Goal: Use online tool/utility: Utilize a website feature to perform a specific function

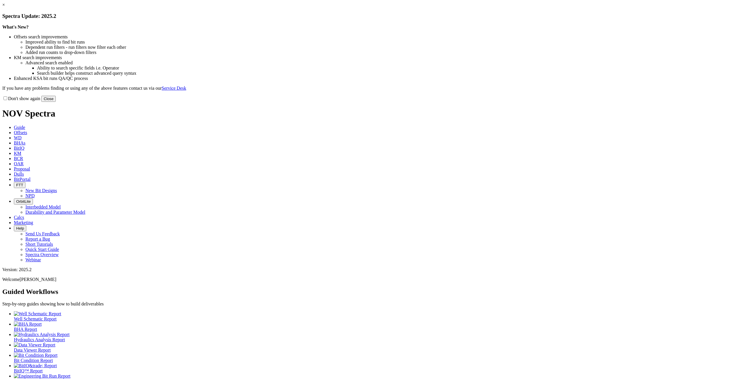
click at [56, 102] on button "Close" at bounding box center [48, 99] width 14 height 6
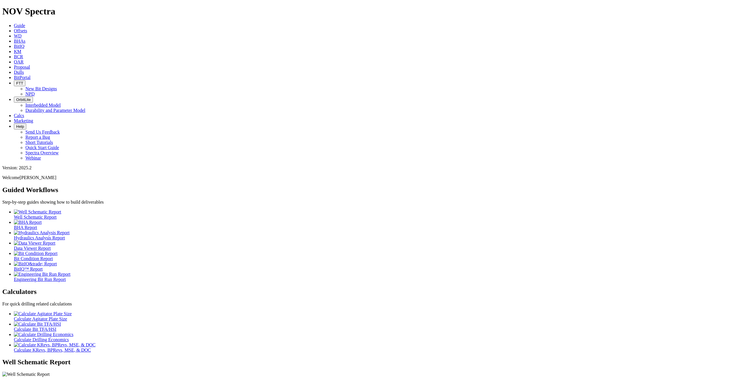
click at [168, 322] on div at bounding box center [374, 324] width 721 height 5
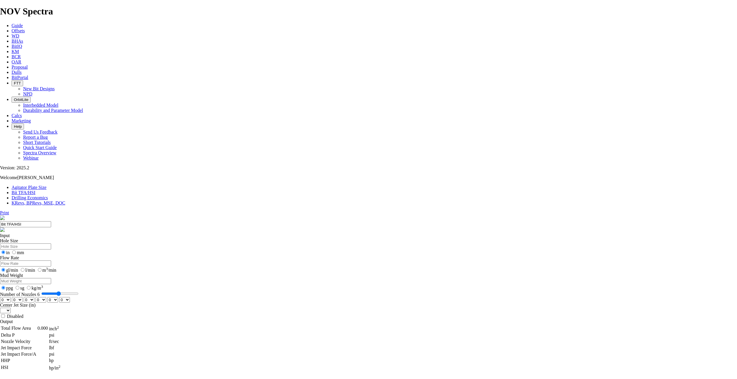
drag, startPoint x: 315, startPoint y: 152, endPoint x: 310, endPoint y: 152, distance: 5.5
type input "6"
click at [79, 292] on input "Number of Nozzles 6" at bounding box center [59, 294] width 37 height 5
click at [11, 297] on select "0 1 2 3 4 5 6 7 8 9 10 11 12 13 14 15 16 17 18 19 20 21 22 23 24 25 26 27 28 29…" at bounding box center [5, 299] width 11 height 5
select select "number:18"
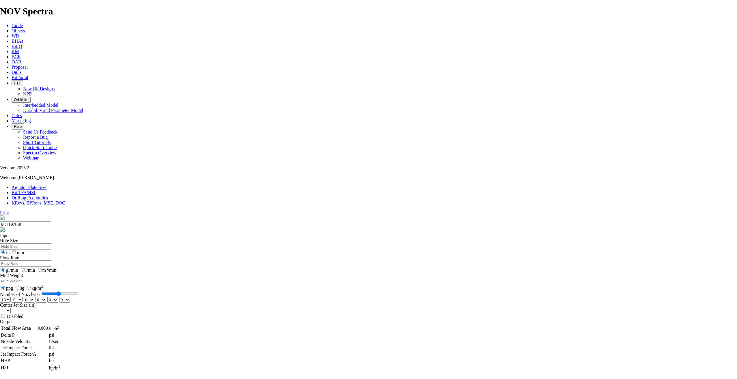
click at [11, 297] on select "0 1 2 3 4 5 6 7 8 9 10 11 12 13 14 15 16 17 18 19 20 21 22 23 24 25 26 27 28 29…" at bounding box center [5, 299] width 11 height 5
select select "number:18"
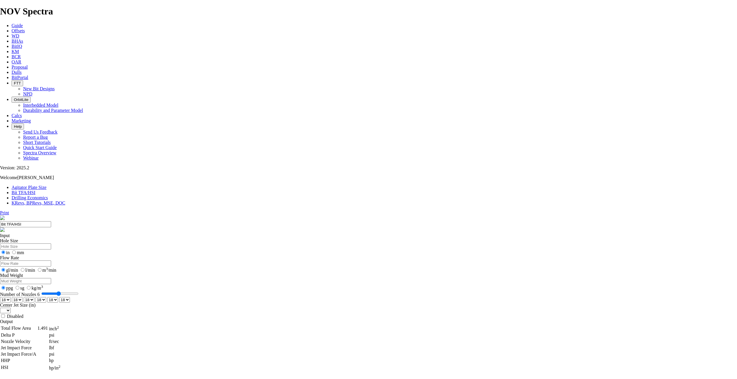
click at [70, 297] on select "0 1 2 3 4 5 6 7 8 9 10 11 12 13 14 15 16 17 18 19 20 21 22 23 24 25 26 27 28 29…" at bounding box center [64, 299] width 11 height 5
select select "number:20"
click at [70, 297] on select "0 1 2 3 4 5 6 7 8 9 10 11 12 13 14 15 16 17 18 19 20 21 22 23 24 25 26 27 28 29…" at bounding box center [64, 299] width 11 height 5
click at [58, 297] on select "0 1 2 3 4 5 6 7 8 9 10 11 12 13 14 15 16 17 18 19 20 21 22 23 24 25 26 27 28 29…" at bounding box center [52, 299] width 11 height 5
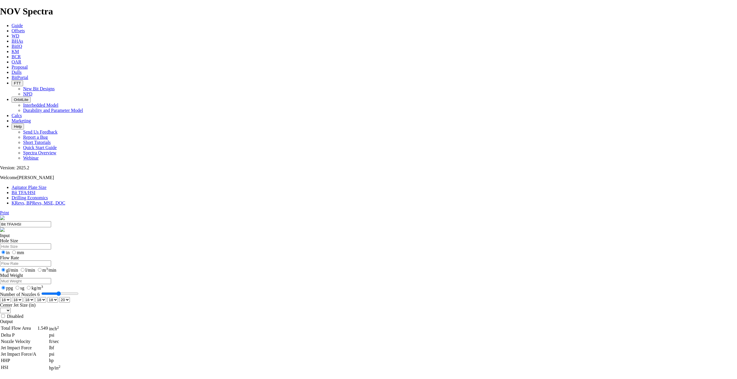
click at [58, 297] on select "0 1 2 3 4 5 6 7 8 9 10 11 12 13 14 15 16 17 18 19 20 21 22 23 24 25 26 27 28 29…" at bounding box center [52, 299] width 11 height 5
select select "number:20"
click at [58, 297] on select "0 1 2 3 4 5 6 7 8 9 10 11 12 13 14 15 16 17 18 19 20 21 22 23 24 25 26 27 28 29…" at bounding box center [52, 299] width 11 height 5
click at [46, 297] on select "0 1 2 3 4 5 6 7 8 9 10 11 12 13 14 15 16 17 18 19 20 21 22 23 24 25 26 27 28 29…" at bounding box center [41, 299] width 11 height 5
select select "number:20"
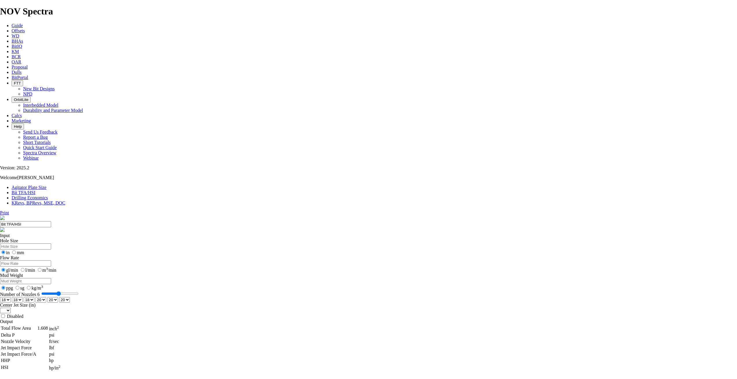
click at [46, 297] on select "0 1 2 3 4 5 6 7 8 9 10 11 12 13 14 15 16 17 18 19 20 21 22 23 24 25 26 27 28 29…" at bounding box center [41, 299] width 11 height 5
type input "7"
select select "number:0"
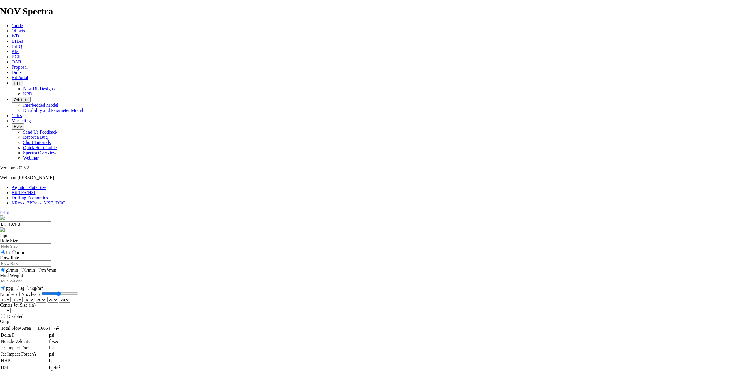
select select "number:0"
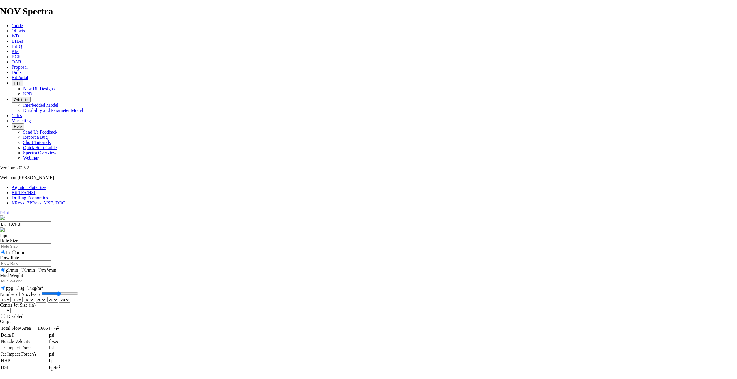
select select "number:0"
drag, startPoint x: 307, startPoint y: 141, endPoint x: 333, endPoint y: 140, distance: 25.4
type input "10"
click at [81, 292] on input "Number of Nozzles 10" at bounding box center [62, 294] width 37 height 5
click at [11, 297] on select "0 1 2 3 4 5 6 7 8 9 10 11 12 13 14 15 16 17 18 19 20 21 22 23 24 25 26 27 28 29…" at bounding box center [5, 299] width 11 height 5
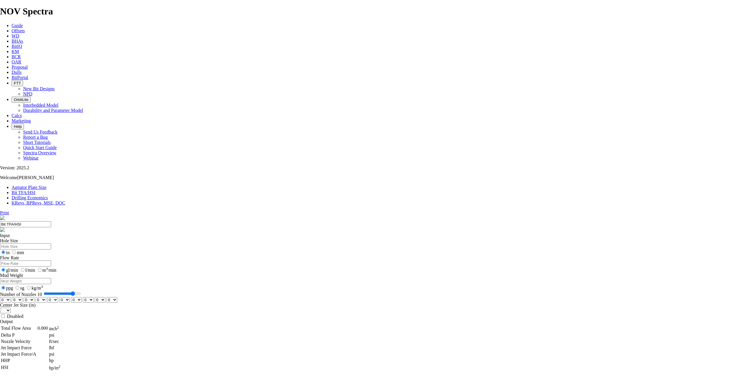
select select "number:12"
click at [11, 297] on select "0 1 2 3 4 5 6 7 8 9 10 11 12 13 14 15 16 17 18 19 20 21 22 23 24 25 26 27 28 29…" at bounding box center [5, 299] width 11 height 5
select select "number:12"
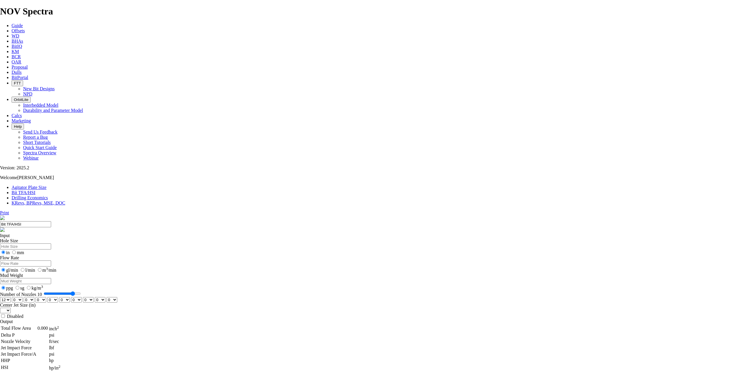
select select "number:12"
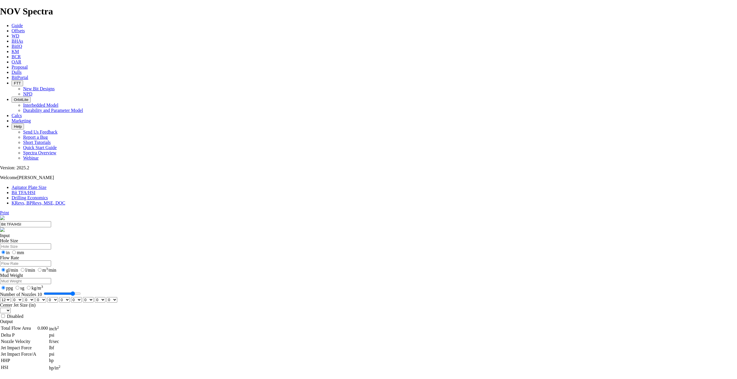
select select "number:12"
type input "9"
select select "number:0"
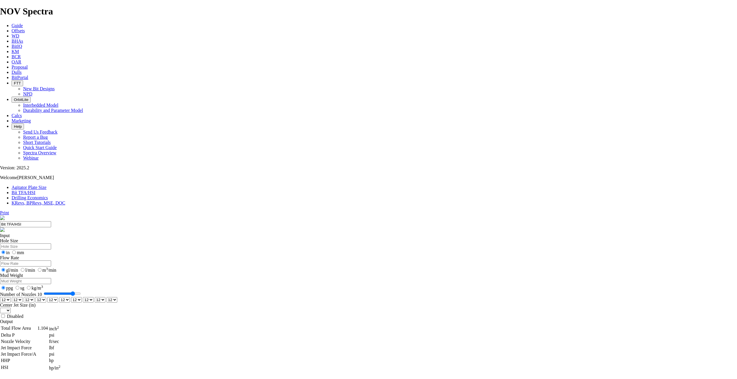
select select "number:0"
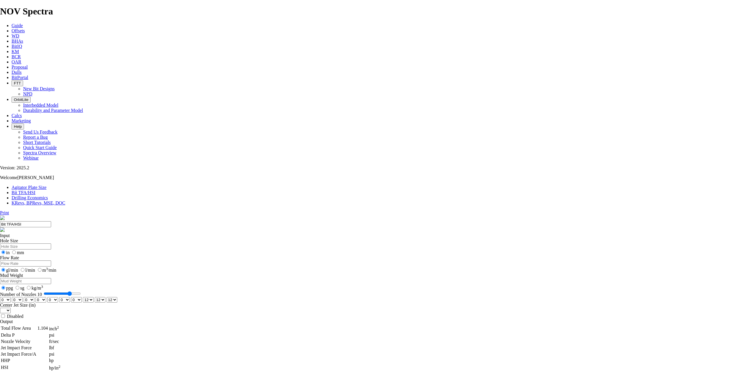
select select "number:0"
drag, startPoint x: 335, startPoint y: 143, endPoint x: 310, endPoint y: 140, distance: 25.0
type input "6"
click at [79, 292] on input "Number of Nozzles 6" at bounding box center [59, 294] width 37 height 5
click at [11, 297] on select "0 1 2 3 4 5 6 7 8 9 10 11 12 13 14 15 16 17 18 19 20 21 22 23 24 25 26 27 28 29…" at bounding box center [5, 299] width 11 height 5
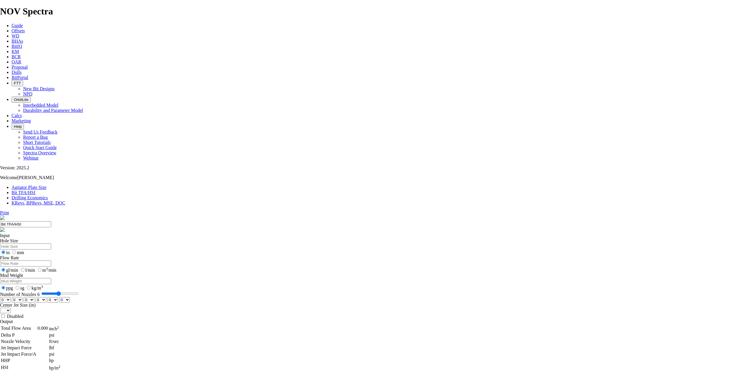
select select "number:14"
click at [11, 297] on select "0 1 2 3 4 5 6 7 8 9 10 11 12 13 14 15 16 17 18 19 20 21 22 23 24 25 26 27 28 29…" at bounding box center [5, 299] width 11 height 5
select select "number:14"
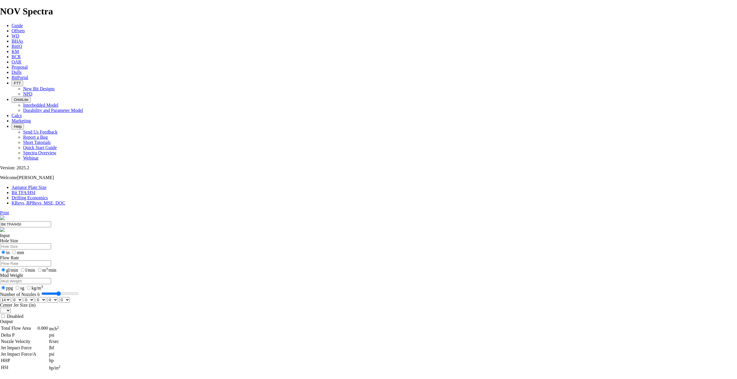
select select "number:14"
click at [11, 297] on select "0 1 2 3 4 5 6 7 8 9 10 11 12 13 14 15 16 17 18 19 20 21 22 23 24 25 26 27 28 29…" at bounding box center [5, 299] width 11 height 5
select select "number:15"
click at [11, 297] on select "0 1 2 3 4 5 6 7 8 9 10 11 12 13 14 15 16 17 18 19 20 21 22 23 24 25 26 27 28 29…" at bounding box center [5, 299] width 11 height 5
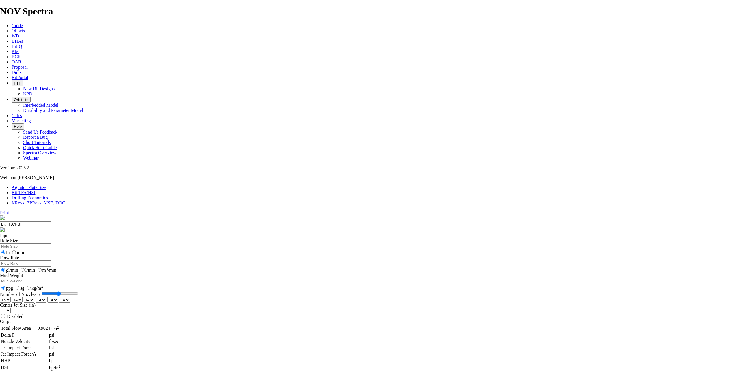
select select "number:15"
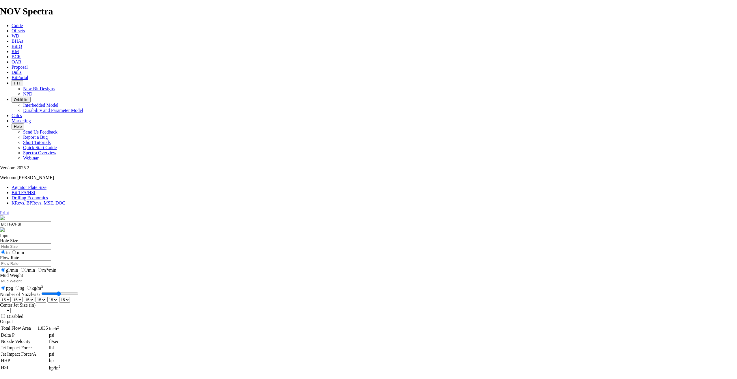
click at [11, 297] on select "0 1 2 3 4 5 6 7 8 9 10 11 12 13 14 15 16 17 18 19 20 21 22 23 24 25 26 27 28 29…" at bounding box center [5, 299] width 11 height 5
select select "number:16"
click at [11, 297] on select "0 1 2 3 4 5 6 7 8 9 10 11 12 13 14 15 16 17 18 19 20 21 22 23 24 25 26 27 28 29…" at bounding box center [5, 299] width 11 height 5
select select "number:16"
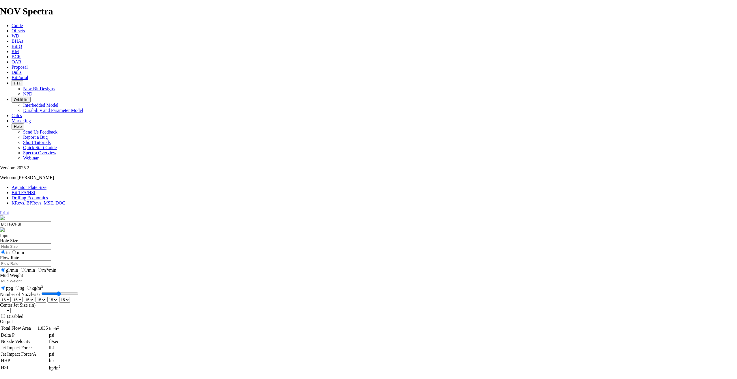
select select "number:16"
click at [11, 297] on select "0 1 2 3 4 5 6 7 8 9 10 11 12 13 14 15 16 17 18 19 20 21 22 23 24 25 26 27 28 29…" at bounding box center [5, 299] width 11 height 5
select select "number:18"
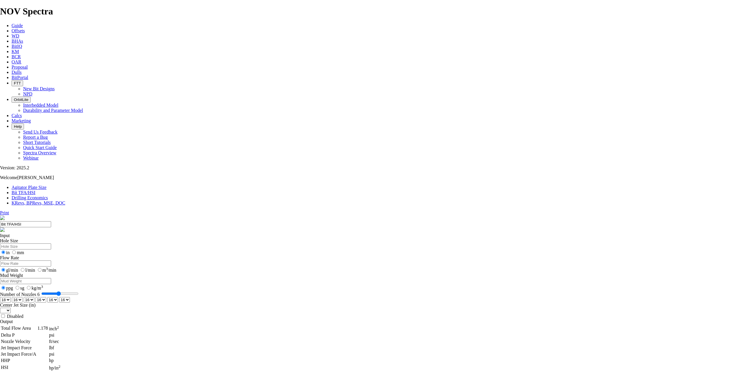
click at [11, 297] on select "0 1 2 3 4 5 6 7 8 9 10 11 12 13 14 15 16 17 18 19 20 21 22 23 24 25 26 27 28 29…" at bounding box center [5, 299] width 11 height 5
select select "number:18"
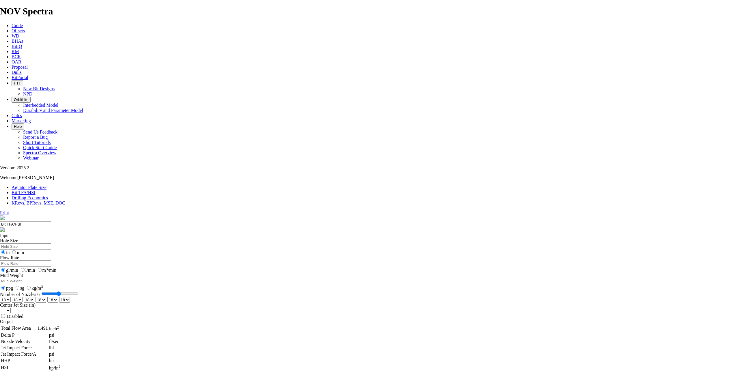
click at [70, 297] on select "0 1 2 3 4 5 6 7 8 9 10 11 12 13 14 15 16 17 18 19 20 21 22 23 24 25 26 27 28 29…" at bounding box center [64, 299] width 11 height 5
select select "number:20"
click at [70, 297] on select "0 1 2 3 4 5 6 7 8 9 10 11 12 13 14 15 16 17 18 19 20 21 22 23 24 25 26 27 28 29…" at bounding box center [64, 299] width 11 height 5
click at [58, 297] on select "0 1 2 3 4 5 6 7 8 9 10 11 12 13 14 15 16 17 18 19 20 21 22 23 24 25 26 27 28 29…" at bounding box center [52, 299] width 11 height 5
select select "number:20"
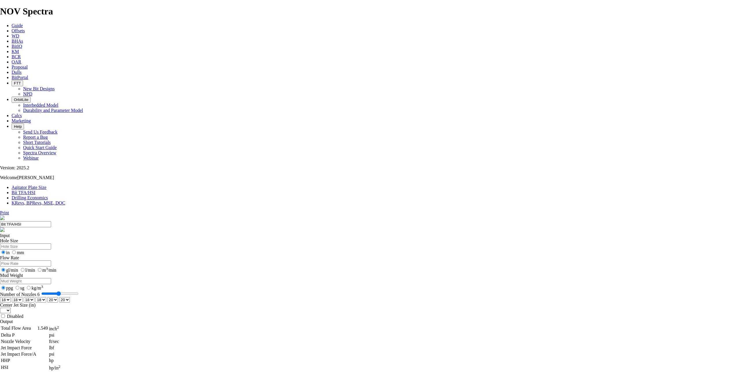
click at [58, 297] on select "0 1 2 3 4 5 6 7 8 9 10 11 12 13 14 15 16 17 18 19 20 21 22 23 24 25 26 27 28 29…" at bounding box center [52, 299] width 11 height 5
drag, startPoint x: 308, startPoint y: 153, endPoint x: 310, endPoint y: 157, distance: 4.5
click at [46, 297] on select "0 1 2 3 4 5 6 7 8 9 10 11 12 13 14 15 16 17 18 19 20 21 22 23 24 25 26 27 28 29…" at bounding box center [41, 299] width 11 height 5
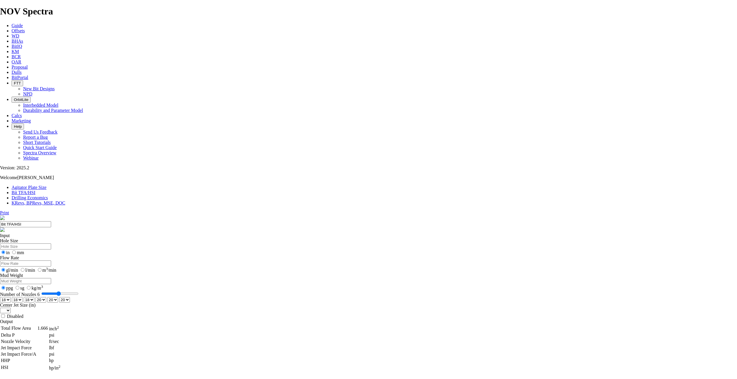
select select "number:16"
click at [46, 297] on select "0 1 2 3 4 5 6 7 8 9 10 11 12 13 14 15 16 17 18 19 20 21 22 23 24 25 26 27 28 29…" at bounding box center [41, 299] width 11 height 5
drag, startPoint x: 318, startPoint y: 151, endPoint x: 317, endPoint y: 157, distance: 5.3
click at [58, 297] on select "0 1 2 3 4 5 6 7 8 9 10 11 12 13 14 15 16 17 18 19 20 21 22 23 24 25 26 27 28 29…" at bounding box center [52, 299] width 11 height 5
select select "number:16"
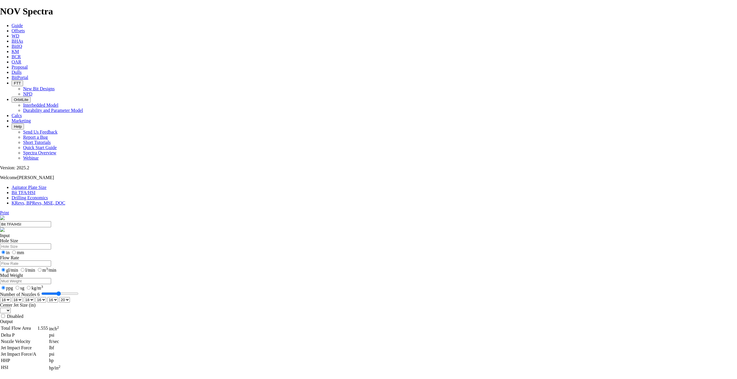
click at [58, 297] on select "0 1 2 3 4 5 6 7 8 9 10 11 12 13 14 15 16 17 18 19 20 21 22 23 24 25 26 27 28 29…" at bounding box center [52, 299] width 11 height 5
drag, startPoint x: 331, startPoint y: 154, endPoint x: 329, endPoint y: 157, distance: 3.0
click at [70, 297] on select "0 1 2 3 4 5 6 7 8 9 10 11 12 13 14 15 16 17 18 19 20 21 22 23 24 25 26 27 28 29…" at bounding box center [64, 299] width 11 height 5
select select "number:16"
click at [70, 297] on select "0 1 2 3 4 5 6 7 8 9 10 11 12 13 14 15 16 17 18 19 20 21 22 23 24 25 26 27 28 29…" at bounding box center [64, 299] width 11 height 5
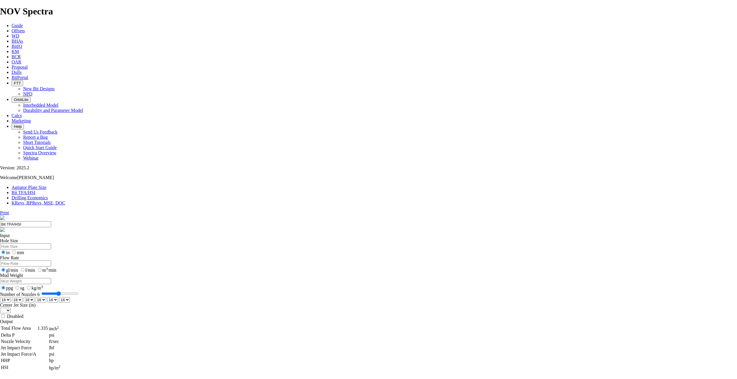
click at [46, 297] on select "0 1 2 3 4 5 6 7 8 9 10 11 12 13 14 15 16 17 18 19 20 21 22 23 24 25 26 27 28 29…" at bounding box center [41, 299] width 11 height 5
select select "number:14"
click at [46, 297] on select "0 1 2 3 4 5 6 7 8 9 10 11 12 13 14 15 16 17 18 19 20 21 22 23 24 25 26 27 28 29…" at bounding box center [41, 299] width 11 height 5
click at [11, 297] on select "0 1 2 3 4 5 6 7 8 9 10 11 12 13 14 15 16 17 18 19 20 21 22 23 24 25 26 27 28 29…" at bounding box center [5, 299] width 11 height 5
select select "number:14"
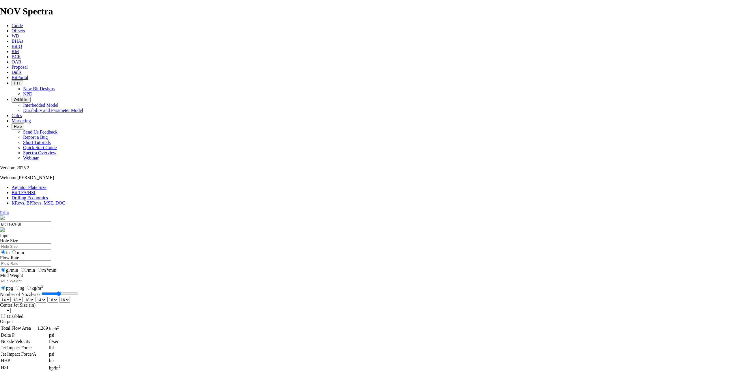
click at [11, 297] on select "0 1 2 3 4 5 6 7 8 9 10 11 12 13 14 15 16 17 18 19 20 21 22 23 24 25 26 27 28 29…" at bounding box center [5, 299] width 11 height 5
select select "number:14"
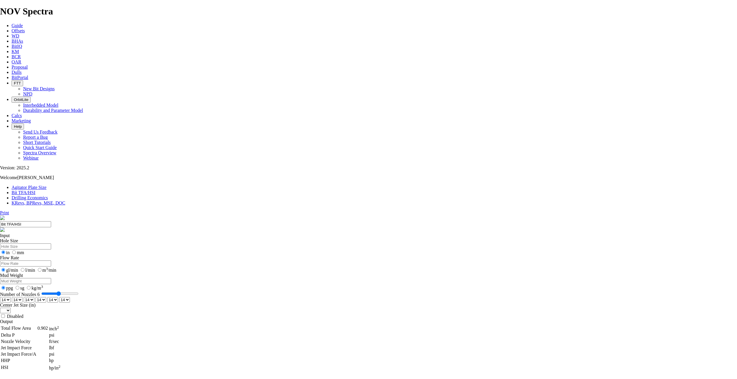
drag, startPoint x: 274, startPoint y: 152, endPoint x: 273, endPoint y: 155, distance: 3.1
click at [11, 297] on select "0 1 2 3 4 5 6 7 8 9 10 11 12 13 14 15 16 17 18 19 20 21 22 23 24 25 26 27 28 29…" at bounding box center [5, 299] width 11 height 5
select select "number:16"
click at [11, 297] on select "0 1 2 3 4 5 6 7 8 9 10 11 12 13 14 15 16 17 18 19 20 21 22 23 24 25 26 27 28 29…" at bounding box center [5, 299] width 11 height 5
select select "number:16"
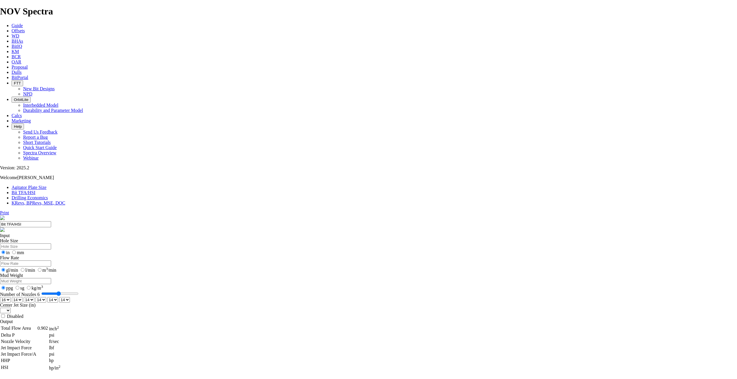
select select "number:16"
click at [11, 297] on select "0 1 2 3 4 5 6 7 8 9 10 11 12 13 14 15 16 17 18 19 20 21 22 23 24 25 26 27 28 29…" at bounding box center [5, 299] width 11 height 5
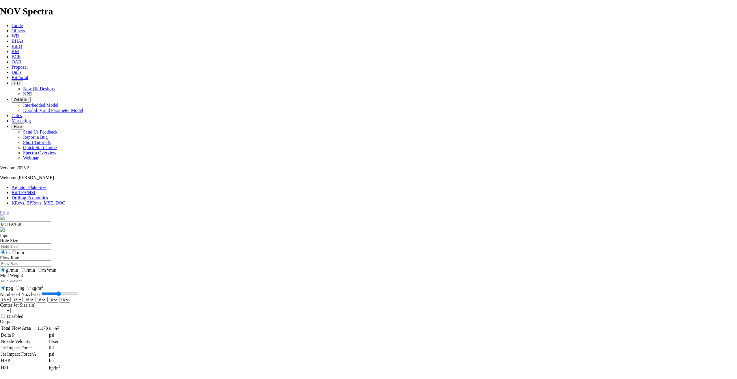
select select "number:15"
click at [11, 297] on select "0 1 2 3 4 5 6 7 8 9 10 11 12 13 14 15 16 17 18 19 20 21 22 23 24 25 26 27 28 29…" at bounding box center [5, 299] width 11 height 5
select select "number:15"
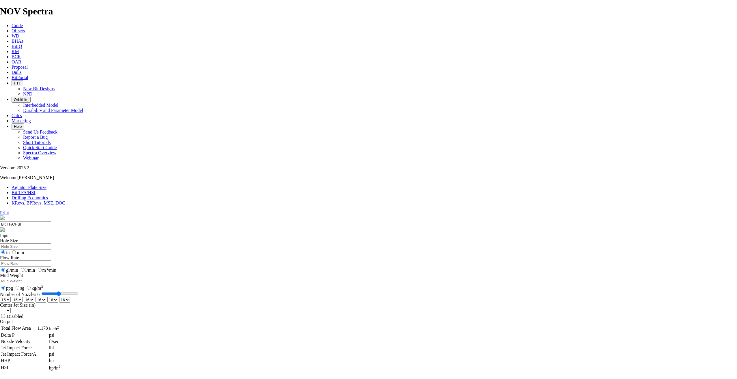
select select "number:15"
click at [11, 297] on select "0 1 2 3 4 5 6 7 8 9 10 11 12 13 14 15 16 17 18 19 20 21 22 23 24 25 26 27 28 29…" at bounding box center [5, 299] width 11 height 5
select select "number:14"
click at [11, 297] on select "0 1 2 3 4 5 6 7 8 9 10 11 12 13 14 15 16 17 18 19 20 21 22 23 24 25 26 27 28 29…" at bounding box center [5, 299] width 11 height 5
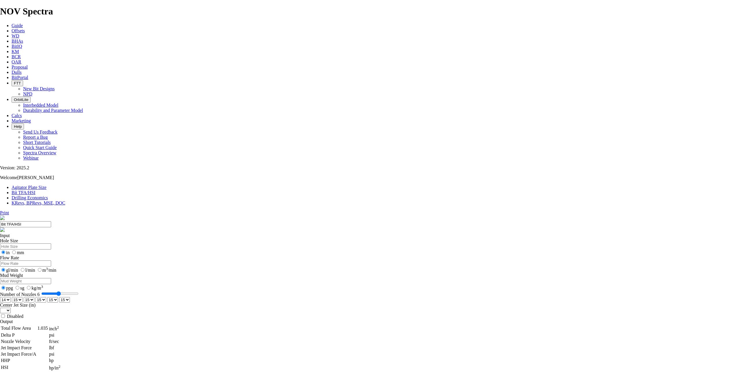
select select "number:14"
click at [70, 297] on select "0 1 2 3 4 5 6 7 8 9 10 11 12 13 14 15 16 17 18 19 20 21 22 23 24 25 26 27 28 29…" at bounding box center [64, 299] width 11 height 5
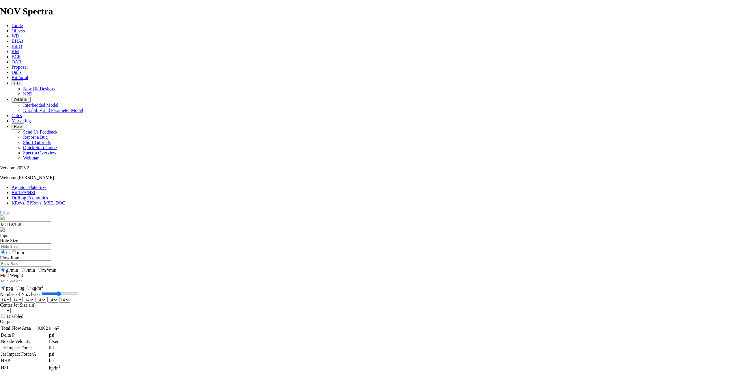
select select "number:16"
click at [70, 297] on select "0 1 2 3 4 5 6 7 8 9 10 11 12 13 14 15 16 17 18 19 20 21 22 23 24 25 26 27 28 29…" at bounding box center [64, 299] width 11 height 5
drag, startPoint x: 319, startPoint y: 152, endPoint x: 318, endPoint y: 157, distance: 4.1
click at [58, 297] on select "0 1 2 3 4 5 6 7 8 9 10 11 12 13 14 15 16 17 18 19 20 21 22 23 24 25 26 27 28 29…" at bounding box center [52, 299] width 11 height 5
select select "number:16"
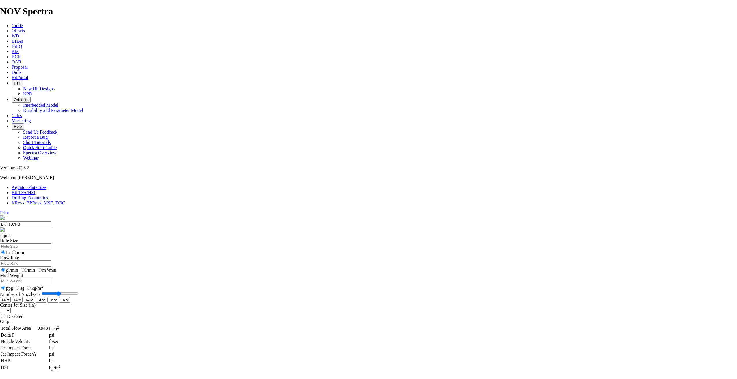
click at [58, 297] on select "0 1 2 3 4 5 6 7 8 9 10 11 12 13 14 15 16 17 18 19 20 21 22 23 24 25 26 27 28 29…" at bounding box center [52, 299] width 11 height 5
drag, startPoint x: 309, startPoint y: 153, endPoint x: 305, endPoint y: 157, distance: 5.5
click at [46, 297] on select "0 1 2 3 4 5 6 7 8 9 10 11 12 13 14 15 16 17 18 19 20 21 22 23 24 25 26 27 28 29…" at bounding box center [41, 299] width 11 height 5
select select "number:16"
click at [46, 297] on select "0 1 2 3 4 5 6 7 8 9 10 11 12 13 14 15 16 17 18 19 20 21 22 23 24 25 26 27 28 29…" at bounding box center [41, 299] width 11 height 5
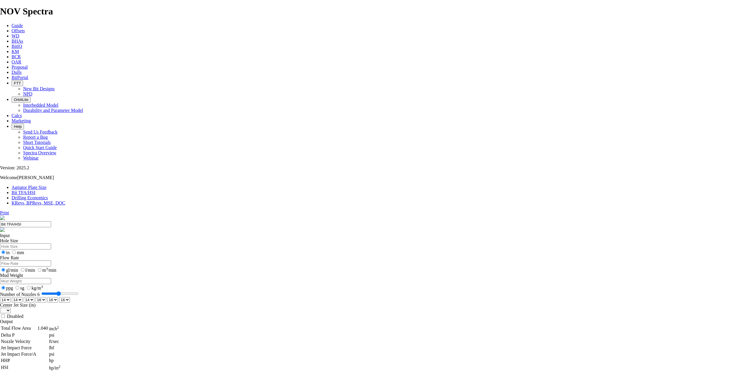
click at [11, 297] on select "0 1 2 3 4 5 6 7 8 9 10 11 12 13 14 15 16 17 18 19 20 21 22 23 24 25 26 27 28 29…" at bounding box center [5, 299] width 11 height 5
select select "number:15"
click at [11, 297] on select "0 1 2 3 4 5 6 7 8 9 10 11 12 13 14 15 16 17 18 19 20 21 22 23 24 25 26 27 28 29…" at bounding box center [5, 299] width 11 height 5
select select "number:15"
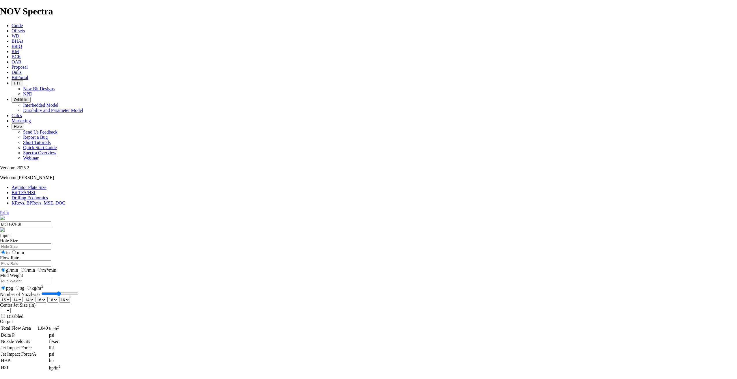
select select "number:15"
click at [70, 297] on select "0 1 2 3 4 5 6 7 8 9 10 11 12 13 14 15 16 17 18 19 20 21 22 23 24 25 26 27 28 29…" at bounding box center [64, 299] width 11 height 5
select select "number:16"
click at [70, 297] on select "0 1 2 3 4 5 6 7 8 9 10 11 12 13 14 15 16 17 18 19 20 21 22 23 24 25 26 27 28 29…" at bounding box center [64, 299] width 11 height 5
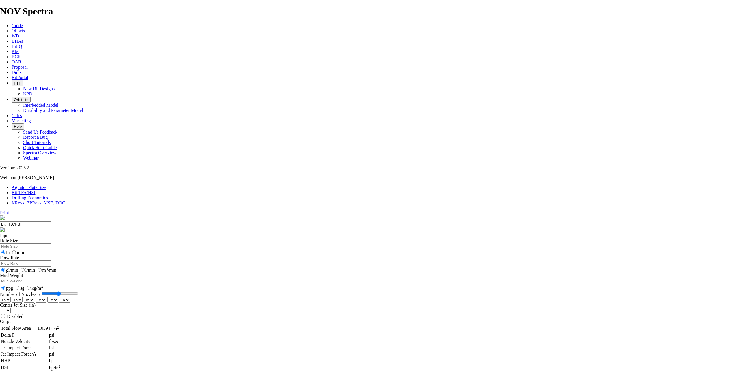
click at [58, 297] on select "0 1 2 3 4 5 6 7 8 9 10 11 12 13 14 15 16 17 18 19 20 21 22 23 24 25 26 27 28 29…" at bounding box center [52, 299] width 11 height 5
select select "number:16"
click at [58, 297] on select "0 1 2 3 4 5 6 7 8 9 10 11 12 13 14 15 16 17 18 19 20 21 22 23 24 25 26 27 28 29…" at bounding box center [52, 299] width 11 height 5
type input "7"
select select "number:0"
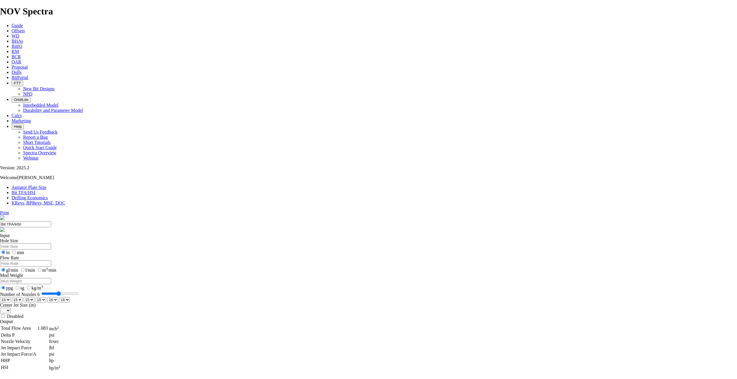
select select "number:0"
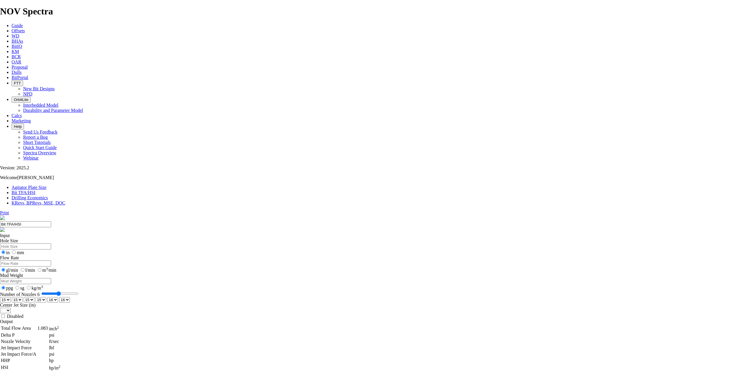
select select "number:0"
drag, startPoint x: 308, startPoint y: 141, endPoint x: 320, endPoint y: 142, distance: 12.1
type input "8"
click at [79, 292] on input "Number of Nozzles 8" at bounding box center [59, 294] width 37 height 5
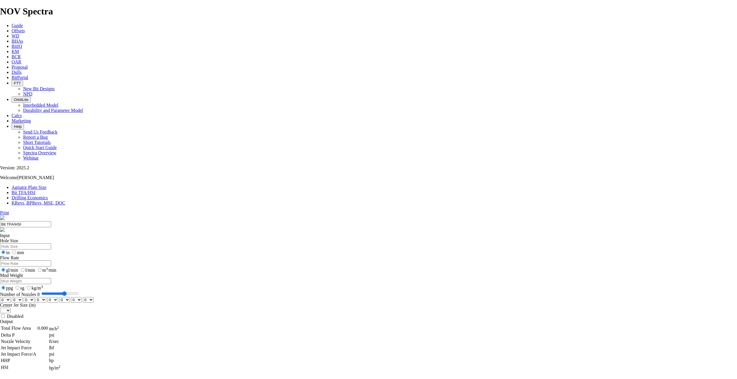
click at [11, 297] on select "0 1 2 3 4 5 6 7 8 9 10 11 12 13 14 15 16 17 18 19 20 21 22 23 24 25 26 27 28 29…" at bounding box center [5, 299] width 11 height 5
select select "number:11"
click at [11, 297] on select "0 1 2 3 4 5 6 7 8 9 10 11 12 13 14 15 16 17 18 19 20 21 22 23 24 25 26 27 28 29…" at bounding box center [5, 299] width 11 height 5
select select "number:11"
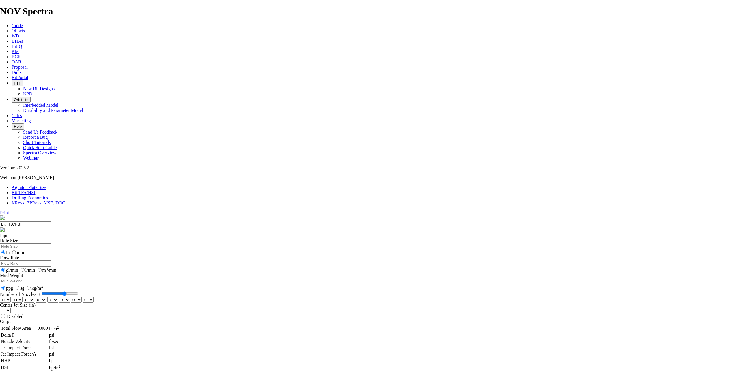
select select "number:11"
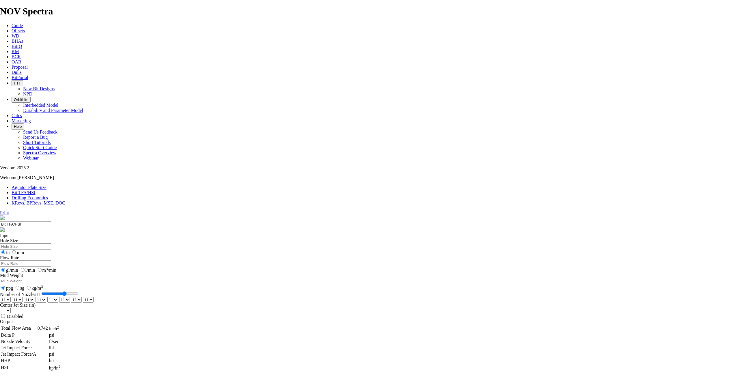
click at [11, 297] on select "0 1 2 3 4 5 6 7 8 9 10 11 12 13 14 15 16 17 18 19 20 21 22 23 24 25 26 27 28 29…" at bounding box center [5, 299] width 11 height 5
select select "number:12"
click at [11, 297] on select "0 1 2 3 4 5 6 7 8 9 10 11 12 13 14 15 16 17 18 19 20 21 22 23 24 25 26 27 28 29…" at bounding box center [5, 299] width 11 height 5
select select "number:12"
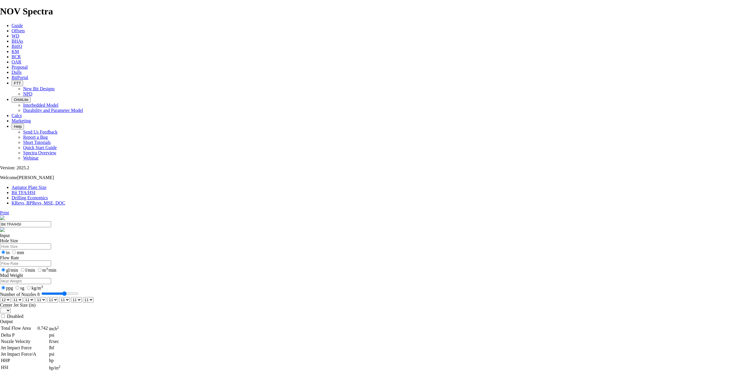
select select "number:12"
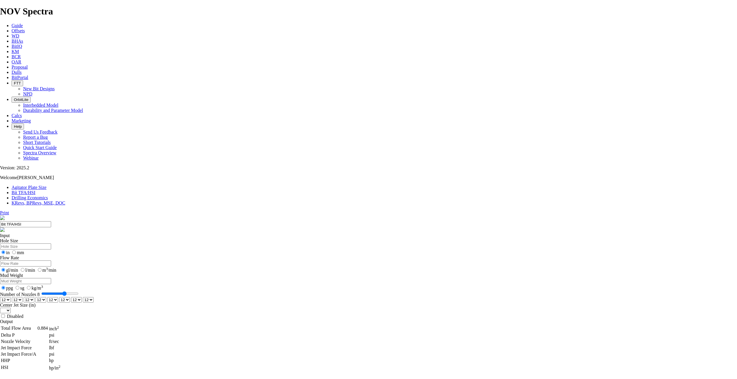
click at [11, 297] on select "0 1 2 3 4 5 6 7 8 9 10 11 12 13 14 15 16 17 18 19 20 21 22 23 24 25 26 27 28 29…" at bounding box center [5, 299] width 11 height 5
select select "number:11"
click at [11, 297] on select "0 1 2 3 4 5 6 7 8 9 10 11 12 13 14 15 16 17 18 19 20 21 22 23 24 25 26 27 28 29…" at bounding box center [5, 299] width 11 height 5
select select "number:11"
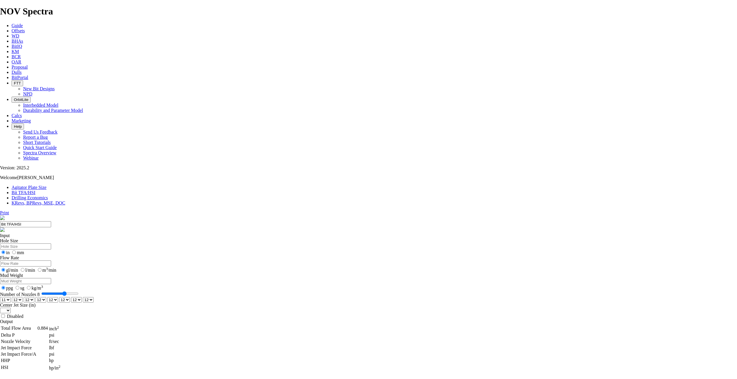
select select "number:11"
click at [94, 297] on select "0 1 2 3 4 5 6 7 8 9 10 11 12 13 14 15 16 17 18 19 20 21 22 23 24 25 26 27 28 29…" at bounding box center [88, 299] width 11 height 5
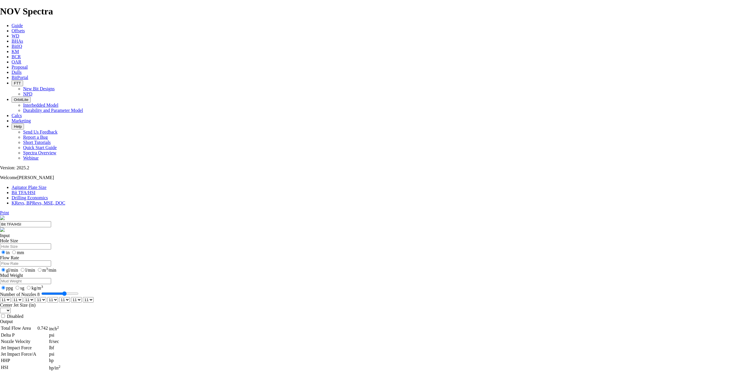
select select "number:12"
click at [94, 297] on select "0 1 2 3 4 5 6 7 8 9 10 11 12 13 14 15 16 17 18 19 20 21 22 23 24 25 26 27 28 29…" at bounding box center [88, 299] width 11 height 5
click at [82, 297] on select "0 1 2 3 4 5 6 7 8 9 10 11 12 13 14 15 16 17 18 19 20 21 22 23 24 25 26 27 28 29…" at bounding box center [76, 299] width 11 height 5
select select "number:12"
click at [82, 297] on select "0 1 2 3 4 5 6 7 8 9 10 11 12 13 14 15 16 17 18 19 20 21 22 23 24 25 26 27 28 29…" at bounding box center [76, 299] width 11 height 5
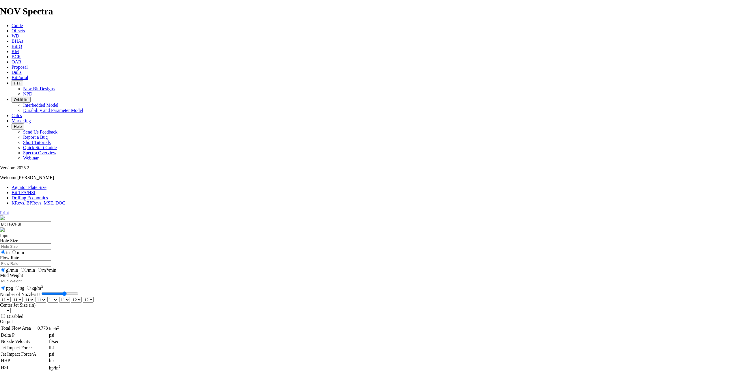
click at [94, 297] on select "0 1 2 3 4 5 6 7 8 9 10 11 12 13 14 15 16 17 18 19 20 21 22 23 24 25 26 27 28 29…" at bounding box center [88, 299] width 11 height 5
select select "number:12"
click at [94, 297] on select "0 1 2 3 4 5 6 7 8 9 10 11 12 13 14 15 16 17 18 19 20 21 22 23 24 25 26 27 28 29…" at bounding box center [88, 299] width 11 height 5
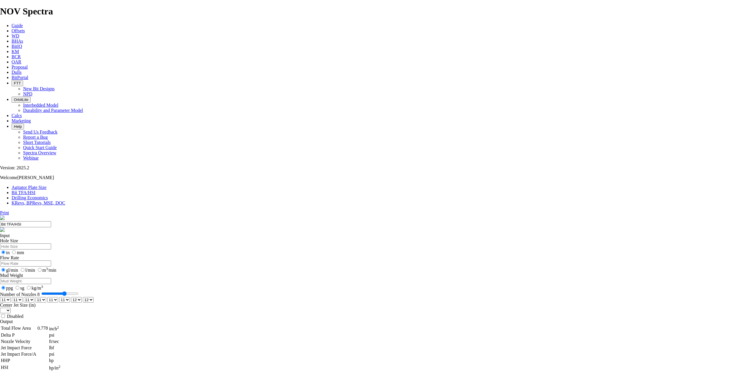
click at [82, 297] on select "0 1 2 3 4 5 6 7 8 9 10 11 12 13 14 15 16 17 18 19 20 21 22 23 24 25 26 27 28 29…" at bounding box center [76, 299] width 11 height 5
select select "number:11"
click at [82, 297] on select "0 1 2 3 4 5 6 7 8 9 10 11 12 13 14 15 16 17 18 19 20 21 22 23 24 25 26 27 28 29…" at bounding box center [76, 299] width 11 height 5
click at [94, 297] on select "0 1 2 3 4 5 6 7 8 9 10 11 12 13 14 15 16 17 18 19 20 21 22 23 24 25 26 27 28 29…" at bounding box center [88, 299] width 11 height 5
select select "number:13"
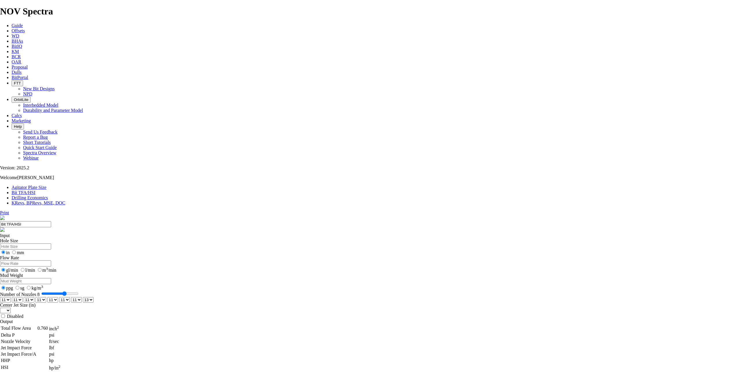
click at [94, 297] on select "0 1 2 3 4 5 6 7 8 9 10 11 12 13 14 15 16 17 18 19 20 21 22 23 24 25 26 27 28 29…" at bounding box center [88, 299] width 11 height 5
type input "7"
select select "number:0"
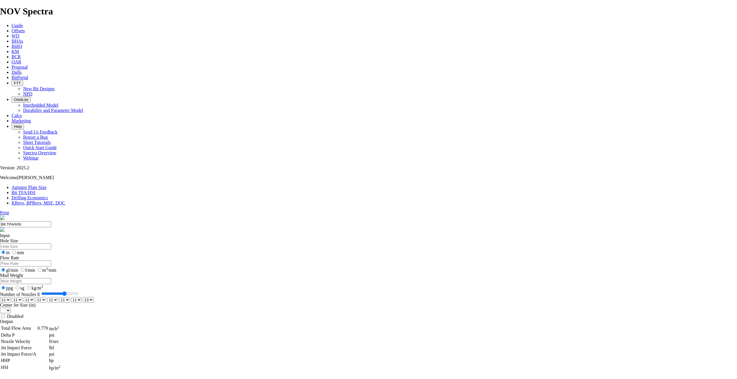
select select "number:0"
drag, startPoint x: 323, startPoint y: 142, endPoint x: 308, endPoint y: 142, distance: 14.4
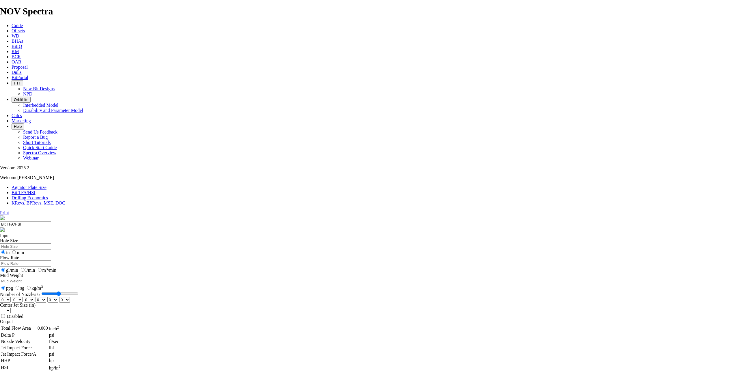
type input "6"
click at [79, 292] on input "Number of Nozzles 6" at bounding box center [59, 294] width 37 height 5
click at [11, 297] on select "0 1 2 3 4 5 6 7 8 9 10 11 12 13 14 15 16 17 18 19 20 21 22 23 24 25 26 27 28 29…" at bounding box center [5, 299] width 11 height 5
select select "number:15"
click at [11, 297] on select "0 1 2 3 4 5 6 7 8 9 10 11 12 13 14 15 16 17 18 19 20 21 22 23 24 25 26 27 28 29…" at bounding box center [5, 299] width 11 height 5
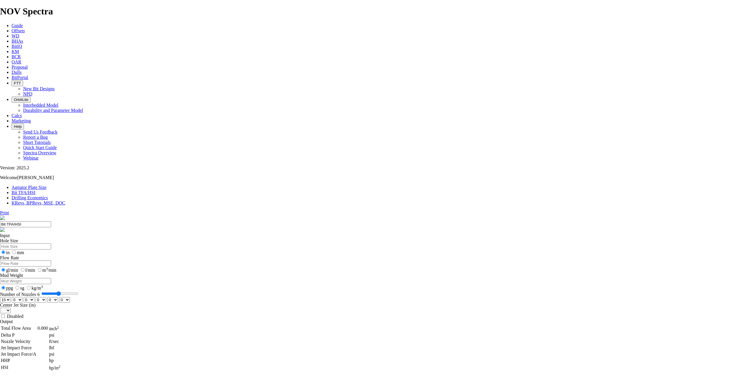
select select "number:15"
click at [70, 297] on select "0 1 2 3 4 5 6 7 8 9 10 11 12 13 14 15 16 17 18 19 20 21 22 23 24 25 26 27 28 29…" at bounding box center [64, 299] width 11 height 5
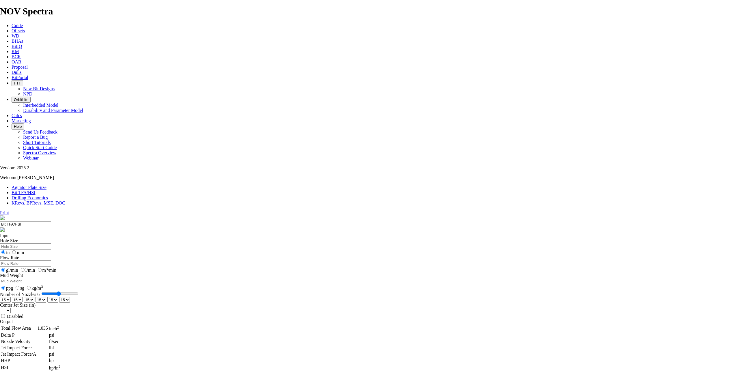
select select "number:16"
click at [70, 297] on select "0 1 2 3 4 5 6 7 8 9 10 11 12 13 14 15 16 17 18 19 20 21 22 23 24 25 26 27 28 29…" at bounding box center [64, 299] width 11 height 5
click at [58, 297] on select "0 1 2 3 4 5 6 7 8 9 10 11 12 13 14 15 16 17 18 19 20 21 22 23 24 25 26 27 28 29…" at bounding box center [52, 299] width 11 height 5
select select "number:16"
click at [58, 297] on select "0 1 2 3 4 5 6 7 8 9 10 11 12 13 14 15 16 17 18 19 20 21 22 23 24 25 26 27 28 29…" at bounding box center [52, 299] width 11 height 5
